Goal: Find specific page/section: Locate a particular part of the current website

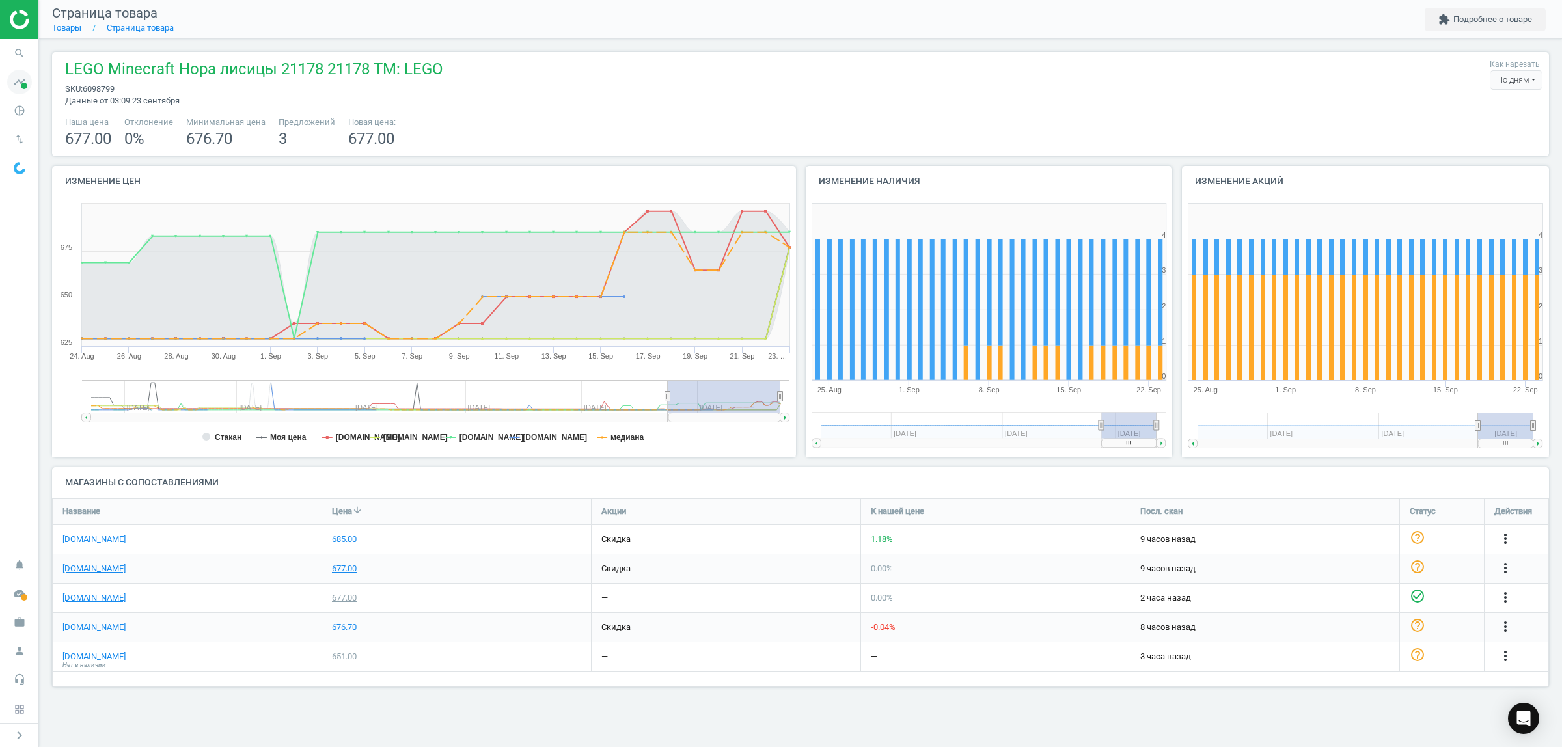
scroll to position [213, 1521]
click at [18, 53] on icon "search" at bounding box center [19, 53] width 25 height 25
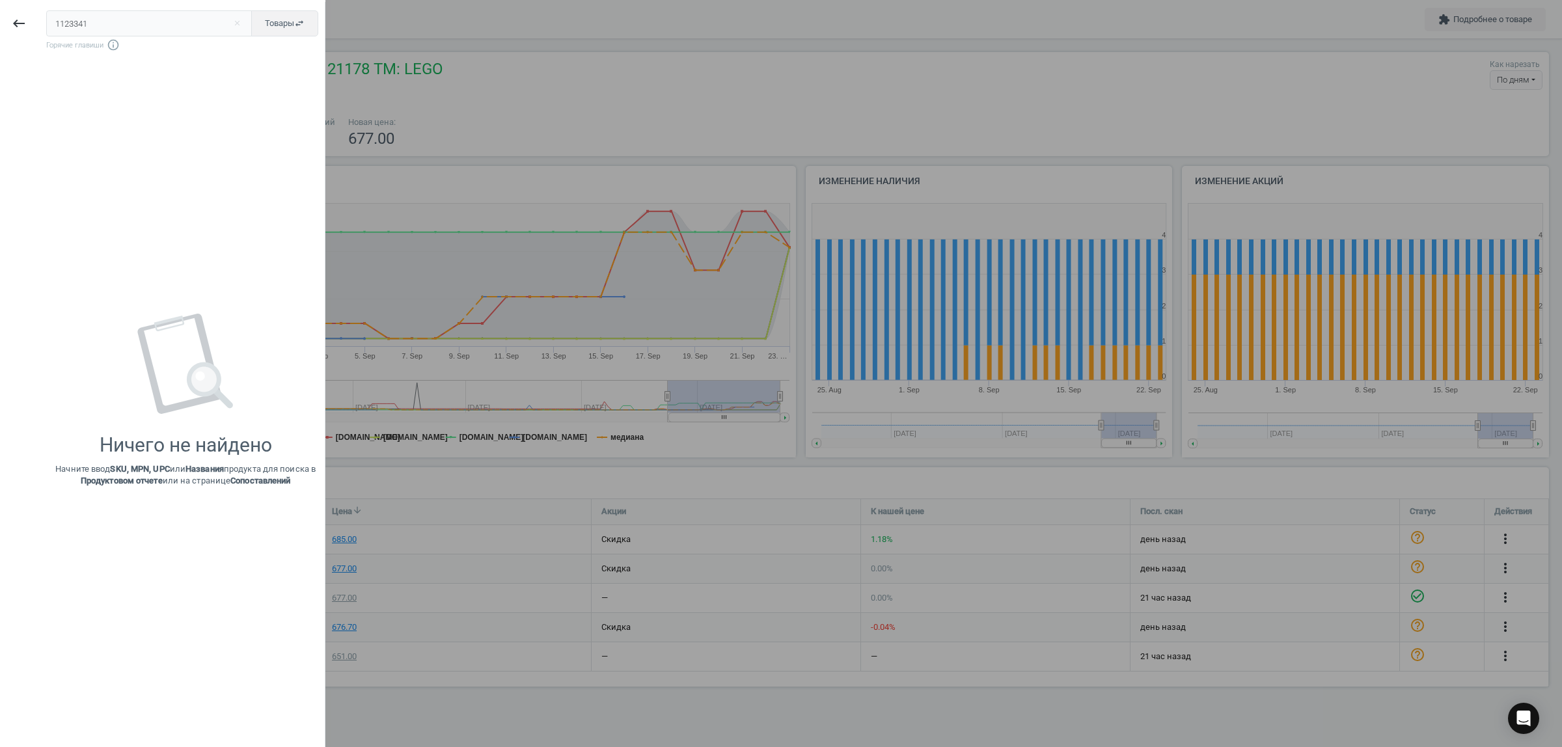
type input "1123341"
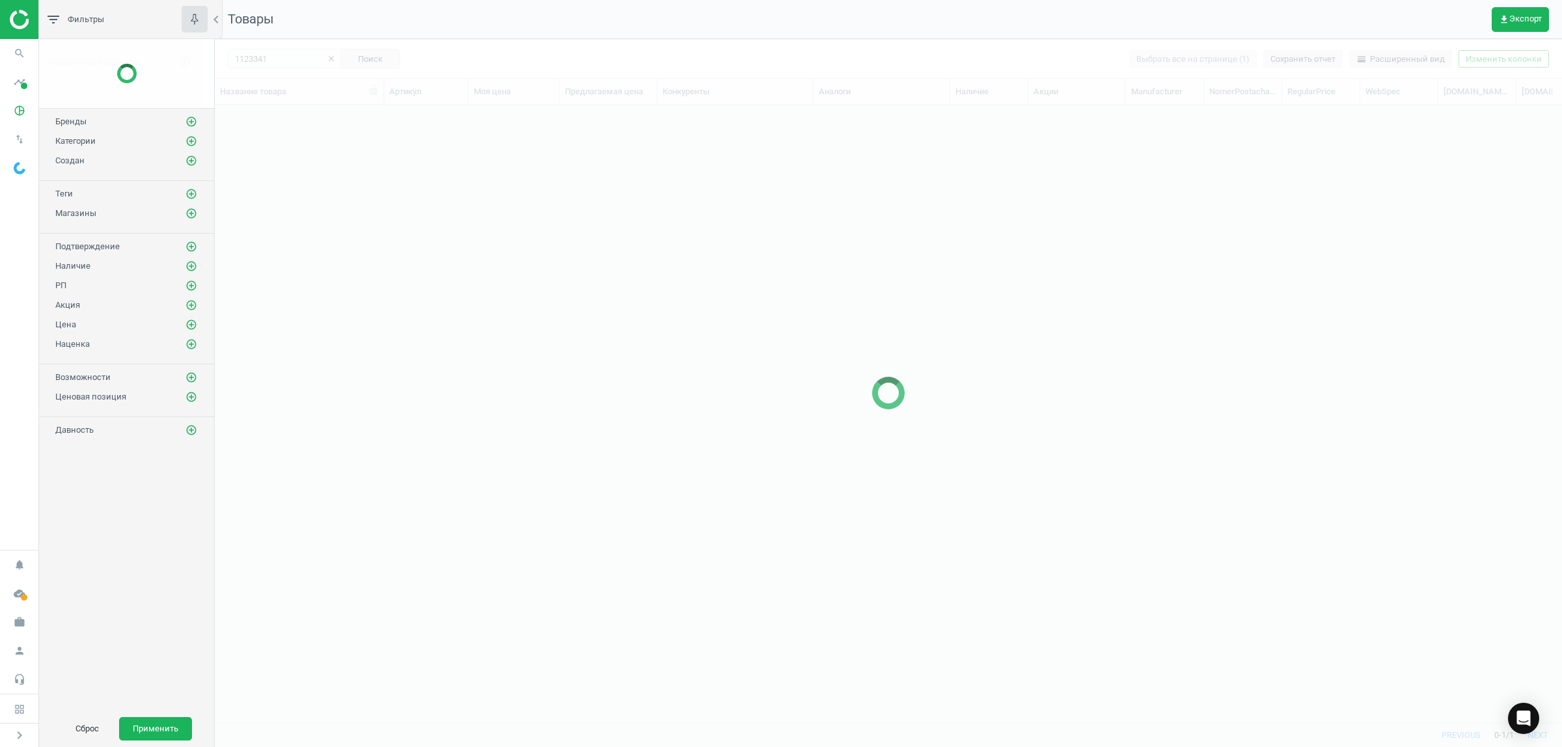
scroll to position [593, 1335]
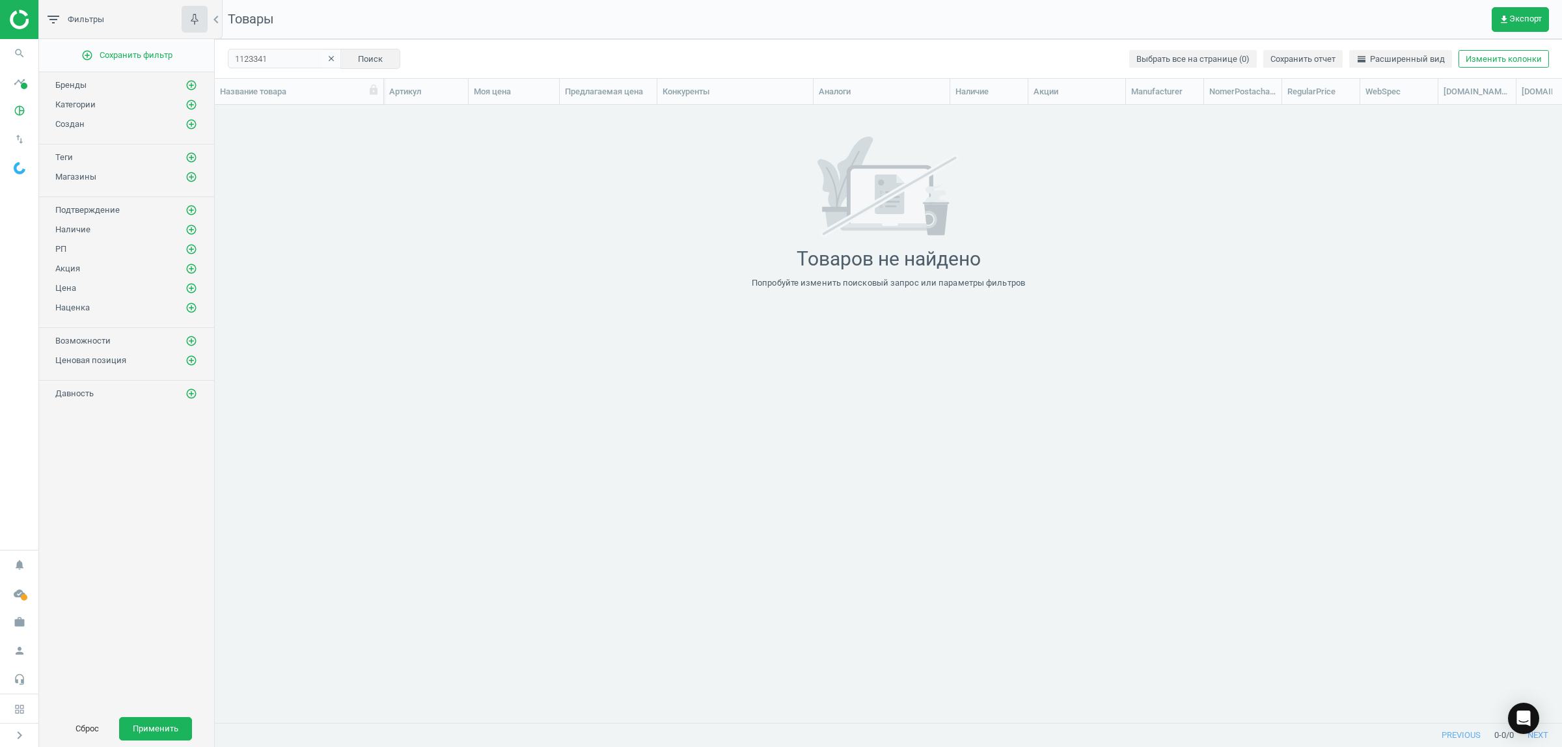
click at [314, 122] on div "grid" at bounding box center [888, 407] width 1347 height 605
click at [327, 62] on icon "clear" at bounding box center [331, 58] width 9 height 9
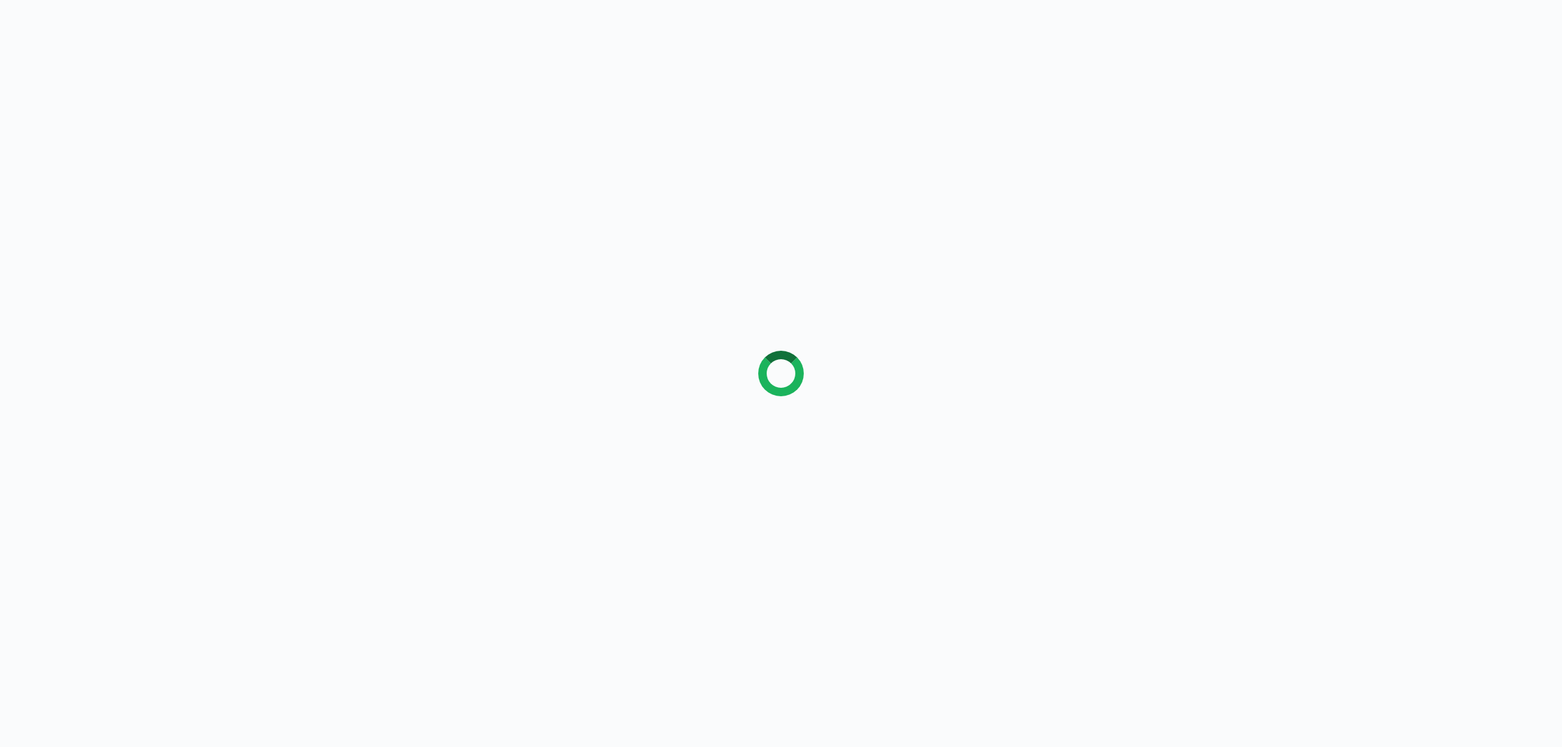
click at [246, 52] on div at bounding box center [781, 373] width 1562 height 747
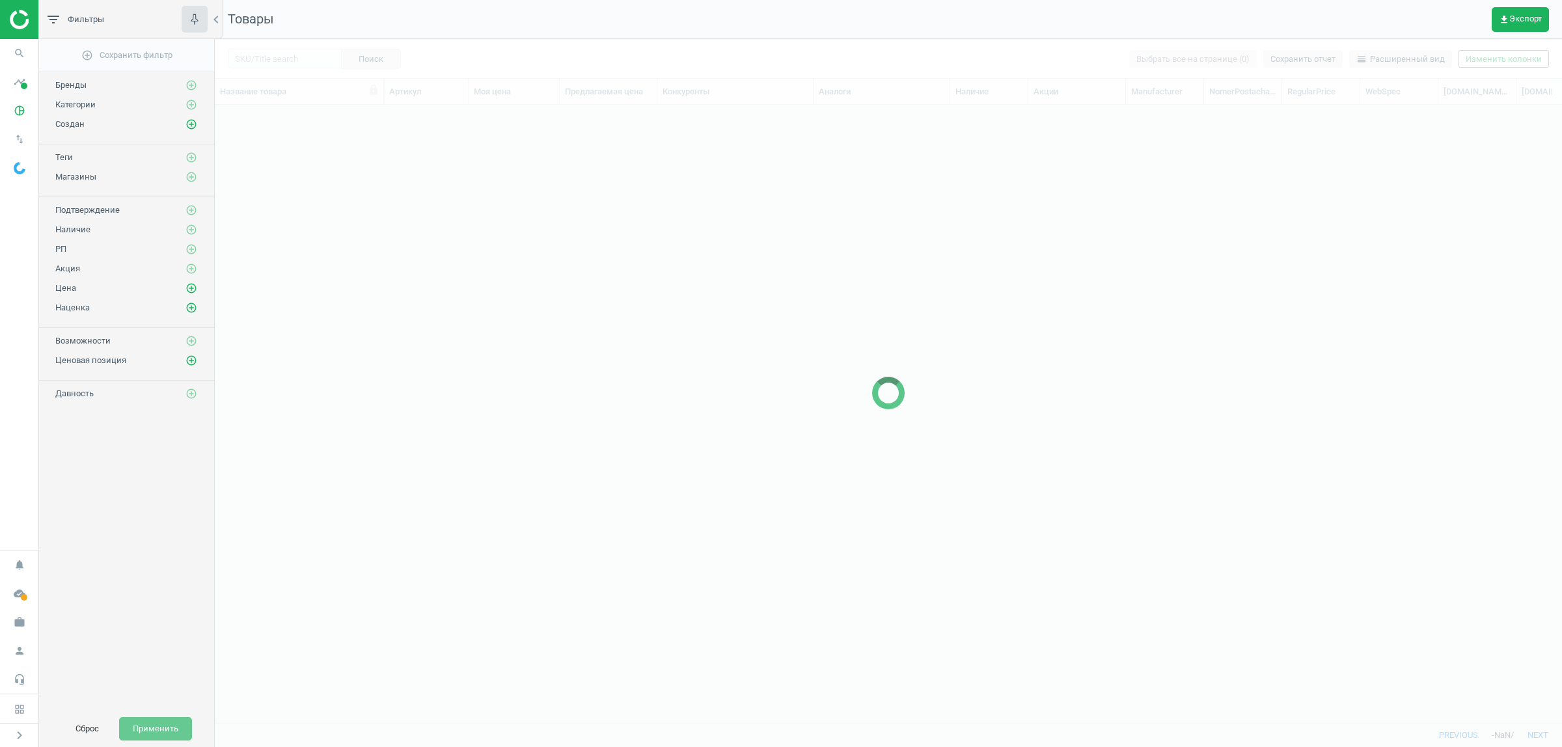
scroll to position [13, 13]
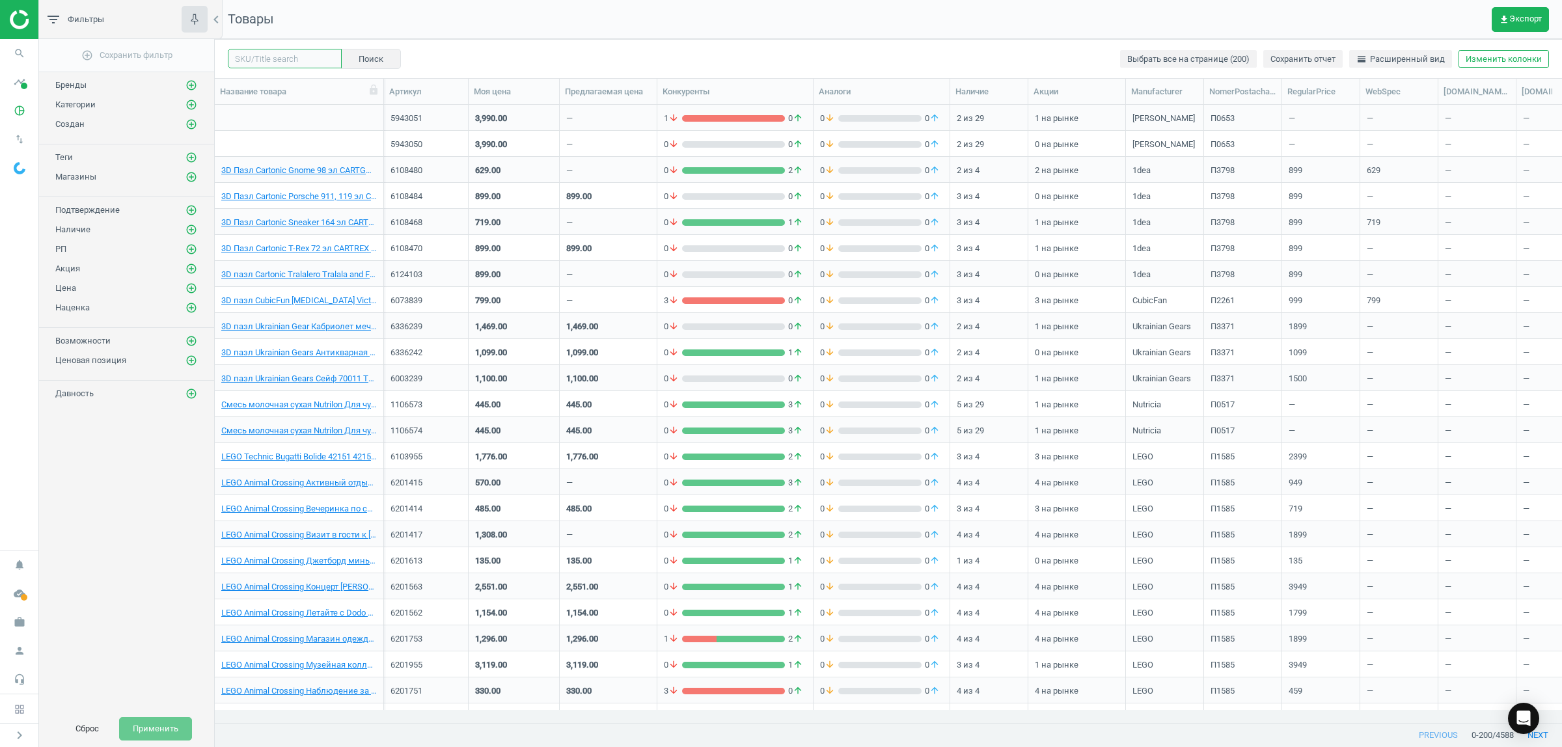
click at [254, 56] on input "text" at bounding box center [285, 59] width 114 height 20
paste input "1123341"
type input "1123341"
